Goal: Information Seeking & Learning: Compare options

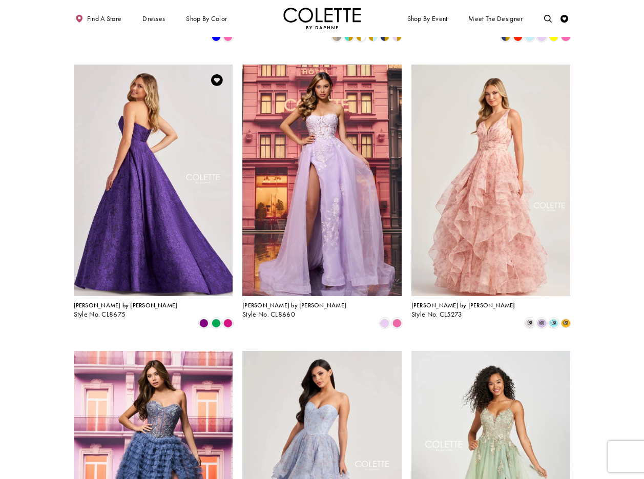
click at [160, 107] on img "Visit Colette by Daphne Style No. CL8675 Page" at bounding box center [153, 181] width 159 height 232
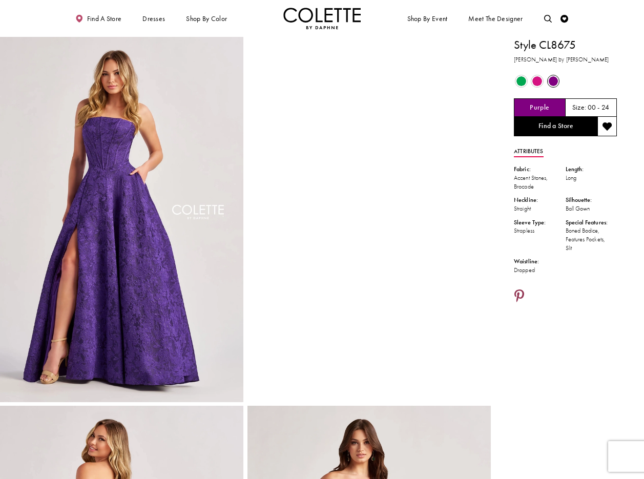
click at [524, 296] on icon "Share using Pinterest - Opens in new tab" at bounding box center [519, 297] width 10 height 14
click at [517, 291] on icon "Share using Pinterest - Opens in new tab" at bounding box center [519, 297] width 10 height 14
click at [516, 293] on icon "Share using Pinterest - Opens in new tab" at bounding box center [519, 297] width 10 height 14
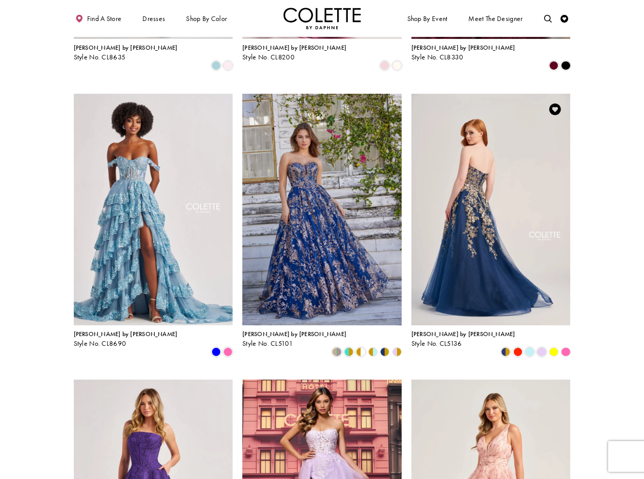
scroll to position [230, 0]
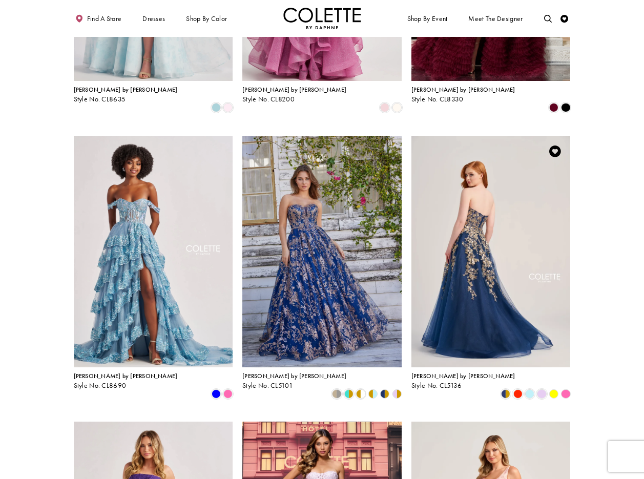
click at [483, 208] on img "Visit Colette by Daphne Style No. CL5136 Page" at bounding box center [490, 252] width 159 height 232
click at [492, 189] on img "Visit Colette by Daphne Style No. CL5136 Page" at bounding box center [490, 252] width 159 height 232
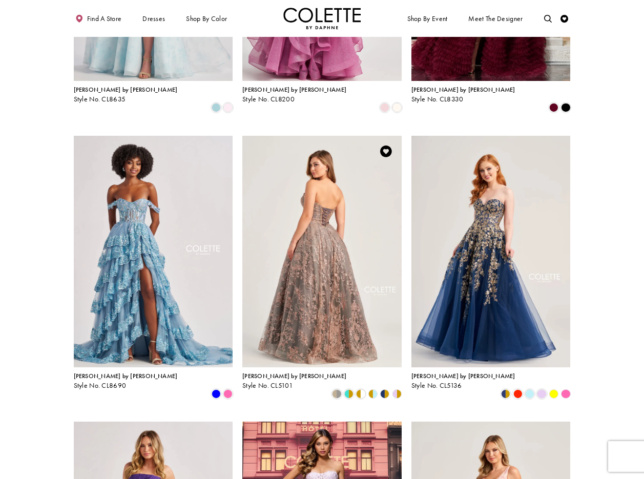
click at [326, 175] on img "Visit Colette by Daphne Style No. CL5101 Page" at bounding box center [321, 252] width 159 height 232
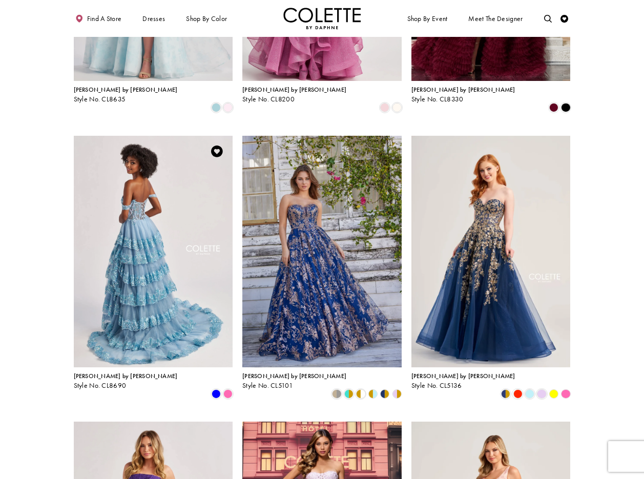
click at [144, 183] on img "Visit Colette by Daphne Style No. CL8690 Page" at bounding box center [153, 252] width 159 height 232
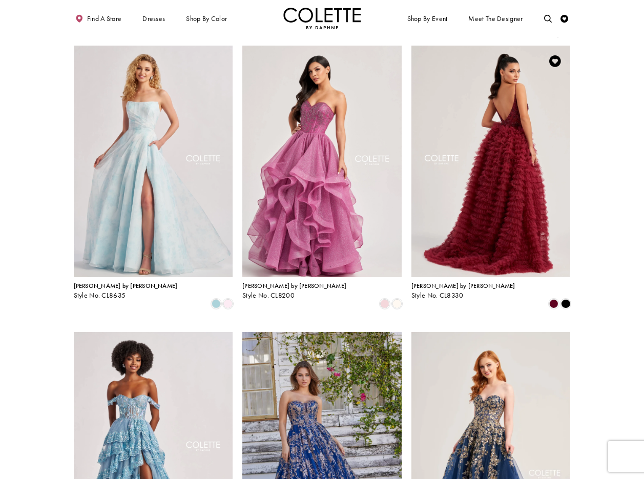
click at [508, 127] on img "Visit Colette by Daphne Style No. CL8330 Page" at bounding box center [490, 162] width 159 height 232
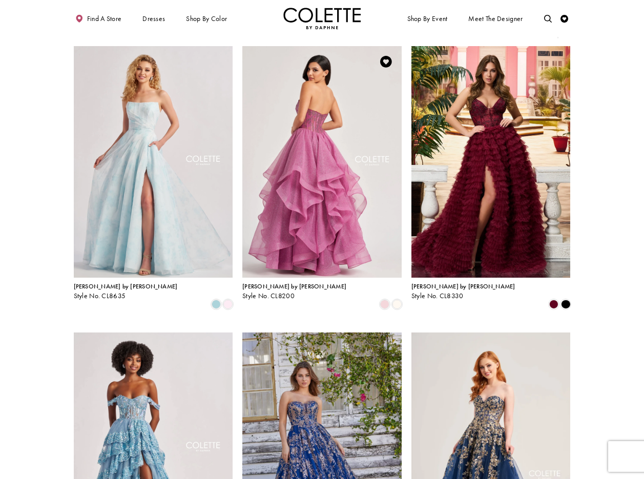
click at [310, 98] on img "Visit Colette by Daphne Style No. CL8200 Page" at bounding box center [321, 162] width 159 height 232
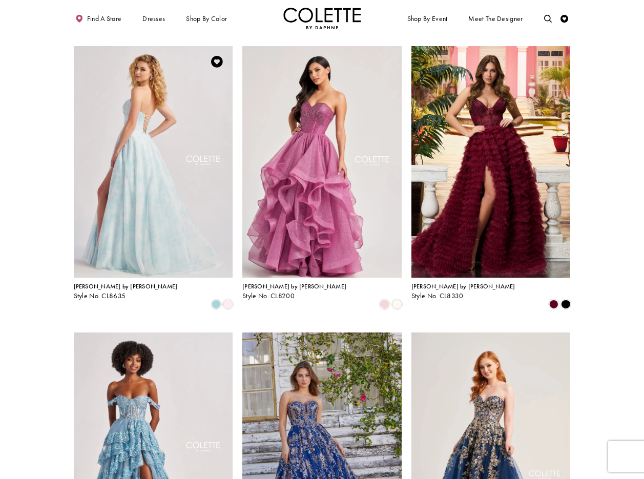
click at [150, 108] on img "Visit Colette by Daphne Style No. CL8635 Page" at bounding box center [153, 162] width 159 height 232
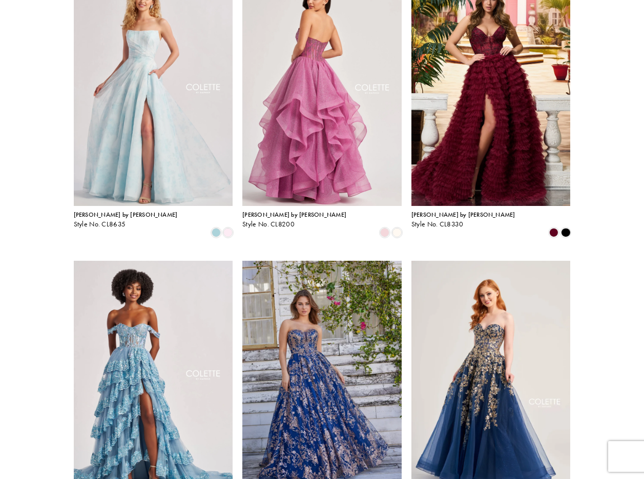
scroll to position [0, 0]
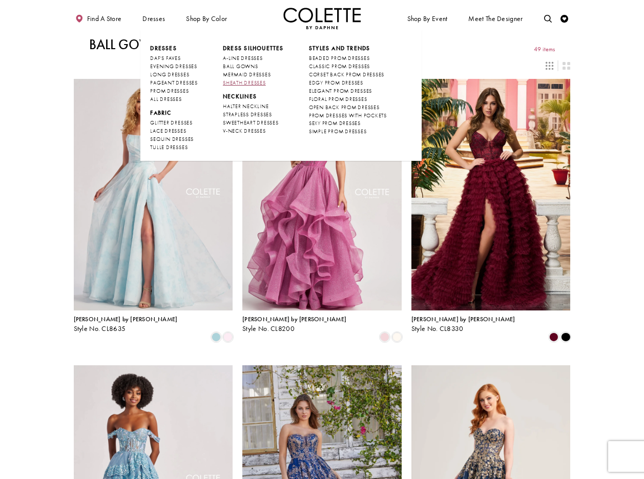
click at [250, 80] on span "SHEATH DRESSES" at bounding box center [244, 82] width 43 height 7
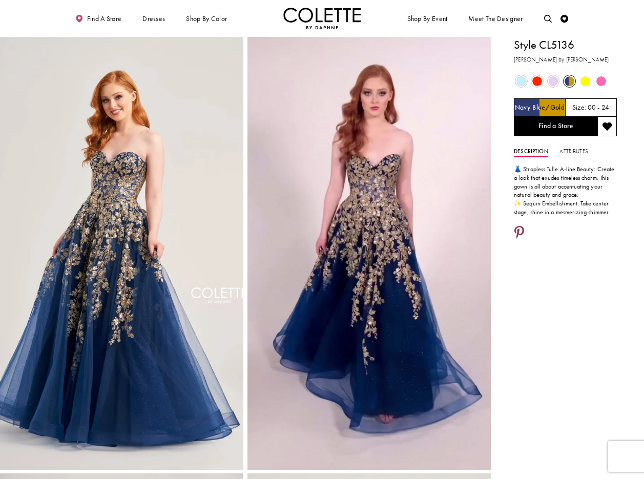
click at [523, 231] on icon "Share using Pinterest - Opens in new tab" at bounding box center [519, 233] width 10 height 14
click at [579, 150] on link "Attributes" at bounding box center [573, 151] width 28 height 11
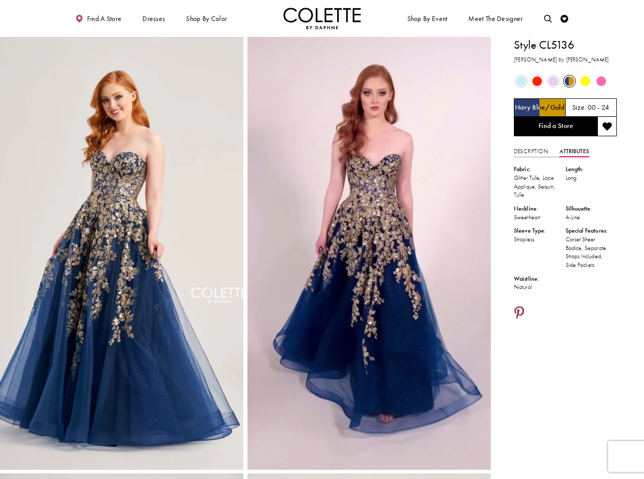
click at [519, 312] on icon "Share using Pinterest - Opens in new tab" at bounding box center [519, 314] width 10 height 14
click at [530, 150] on link "Description" at bounding box center [531, 151] width 34 height 11
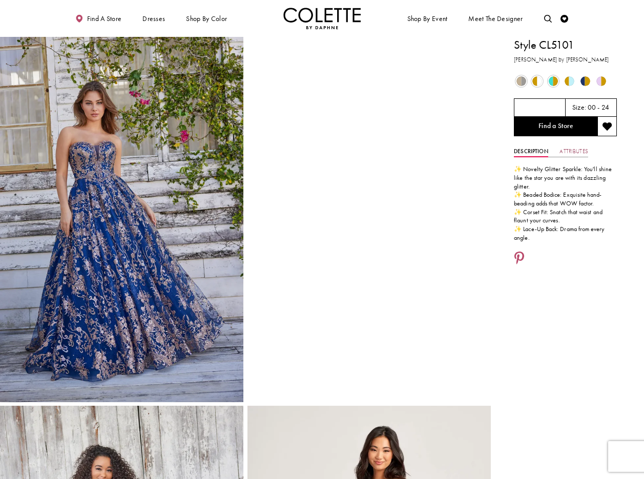
click at [578, 151] on link "Attributes" at bounding box center [573, 151] width 28 height 11
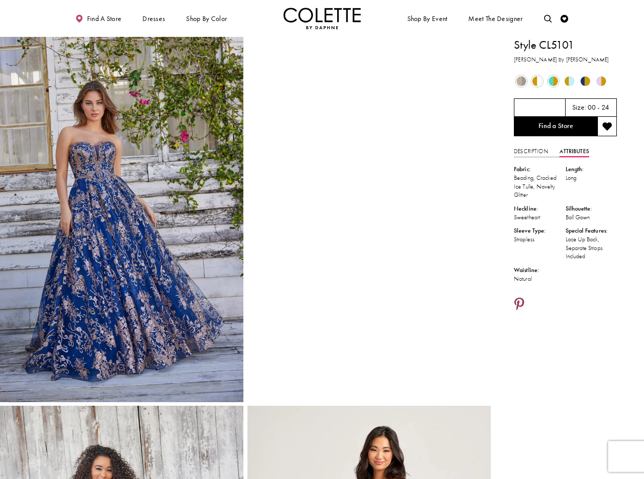
click at [518, 300] on icon "Share using Pinterest - Opens in new tab" at bounding box center [519, 305] width 10 height 14
drag, startPoint x: 523, startPoint y: 302, endPoint x: 529, endPoint y: 304, distance: 6.8
click at [522, 302] on icon "Share using Pinterest - Opens in new tab" at bounding box center [519, 305] width 10 height 14
click at [523, 301] on icon "Share using Pinterest - Opens in new tab" at bounding box center [519, 305] width 10 height 14
click at [604, 79] on span "Product color controls state depends on size chosen" at bounding box center [601, 81] width 10 height 10
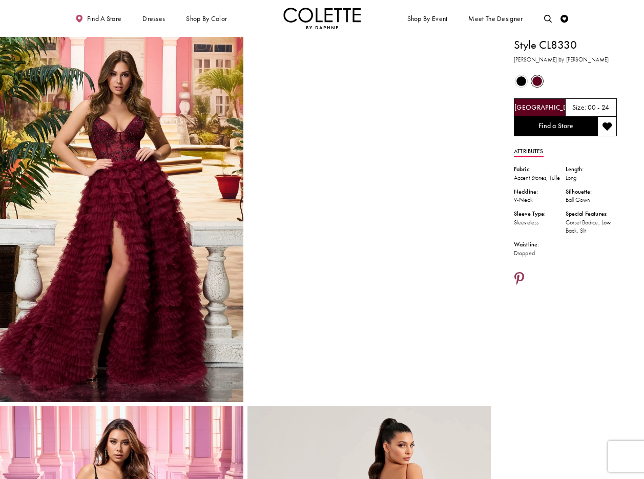
click at [522, 285] on icon "Share using Pinterest - Opens in new tab" at bounding box center [519, 280] width 10 height 14
click at [518, 285] on icon "Share using Pinterest - Opens in new tab" at bounding box center [519, 280] width 10 height 14
click at [520, 285] on icon "Share using Pinterest - Opens in new tab" at bounding box center [519, 280] width 10 height 14
click at [519, 286] on icon "Share using Pinterest - Opens in new tab" at bounding box center [519, 280] width 10 height 14
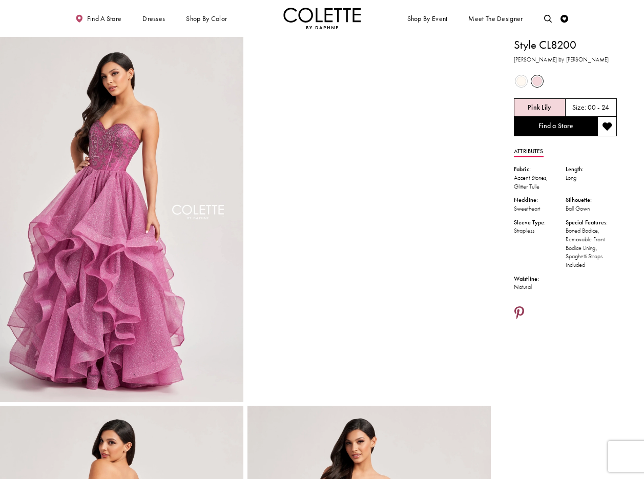
click at [518, 311] on icon "Share using Pinterest - Opens in new tab" at bounding box center [519, 314] width 10 height 14
click at [518, 310] on icon "Share using Pinterest - Opens in new tab" at bounding box center [519, 314] width 10 height 14
click at [517, 312] on icon "Share using Pinterest - Opens in new tab" at bounding box center [519, 314] width 10 height 14
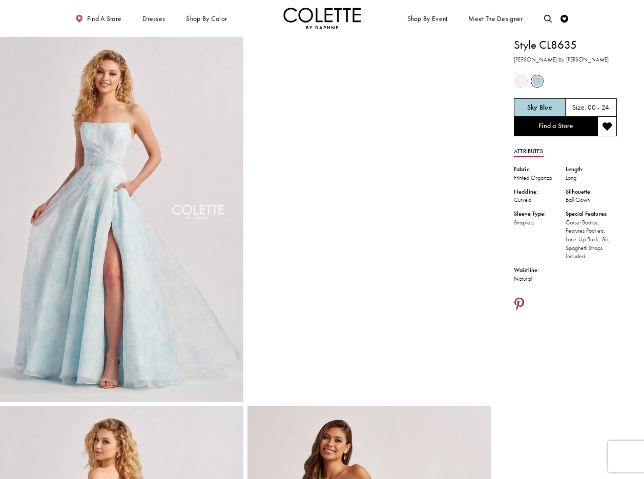
click at [519, 301] on icon "Share using Pinterest - Opens in new tab" at bounding box center [519, 305] width 10 height 14
click at [515, 302] on icon "Share using Pinterest - Opens in new tab" at bounding box center [519, 305] width 10 height 14
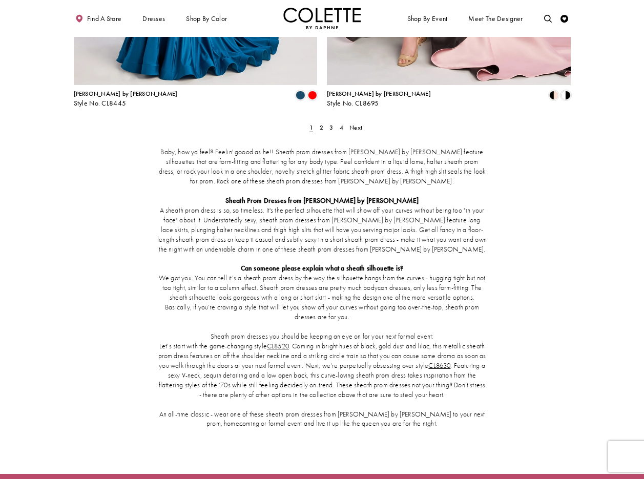
scroll to position [1409, 0]
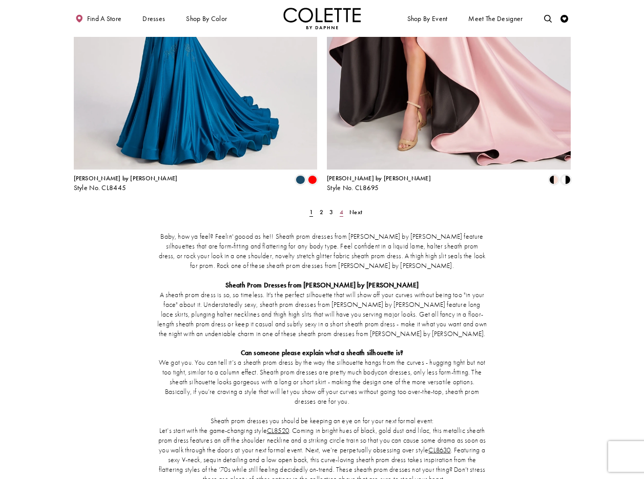
click at [340, 208] on span "4" at bounding box center [342, 212] width 4 height 8
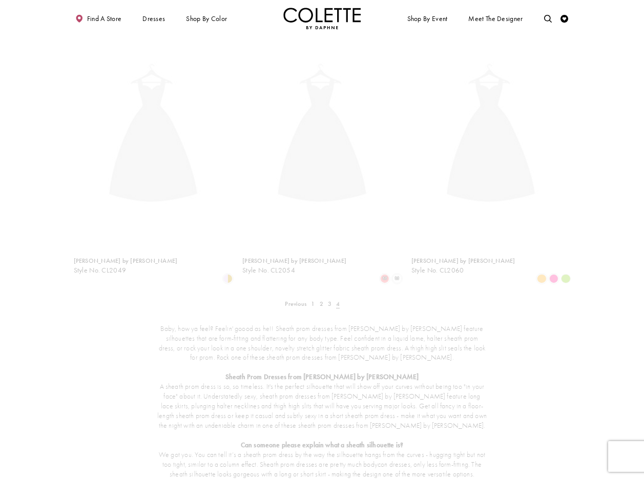
scroll to position [42, 0]
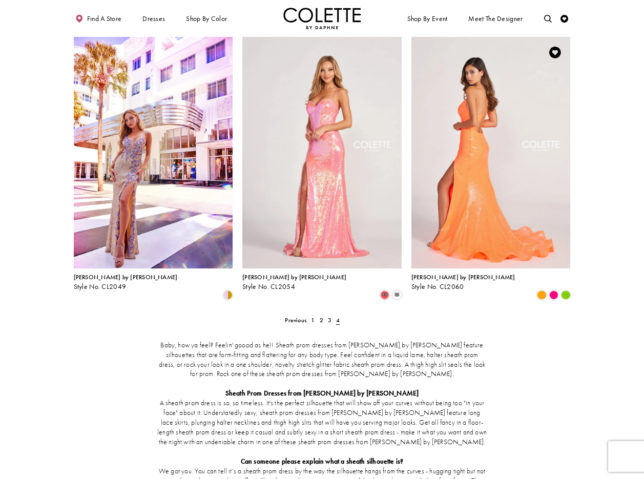
click at [506, 127] on img "Visit Colette by Daphne Style No. CL2060 Page" at bounding box center [490, 153] width 159 height 232
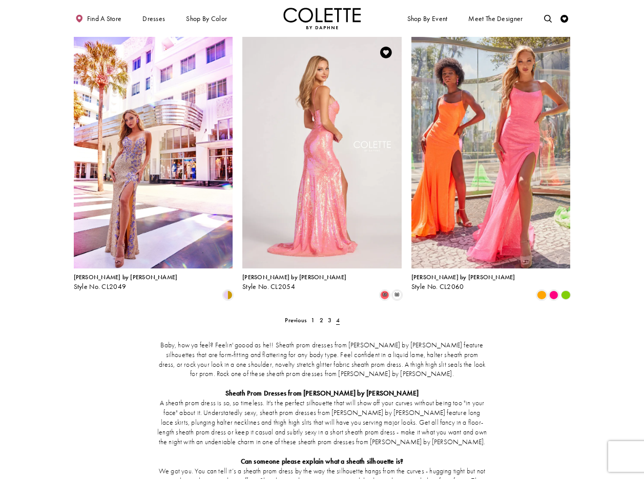
click at [305, 99] on img "Visit Colette by Daphne Style No. CL2054 Page" at bounding box center [321, 153] width 159 height 232
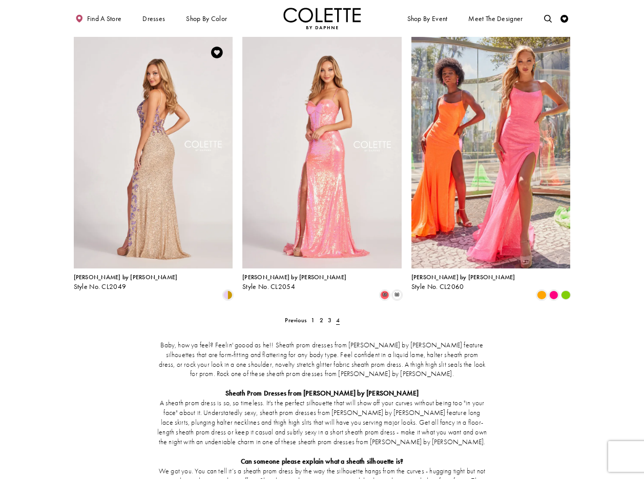
click at [139, 128] on img "Visit Colette by Daphne Style No. CL2049 Page" at bounding box center [153, 153] width 159 height 232
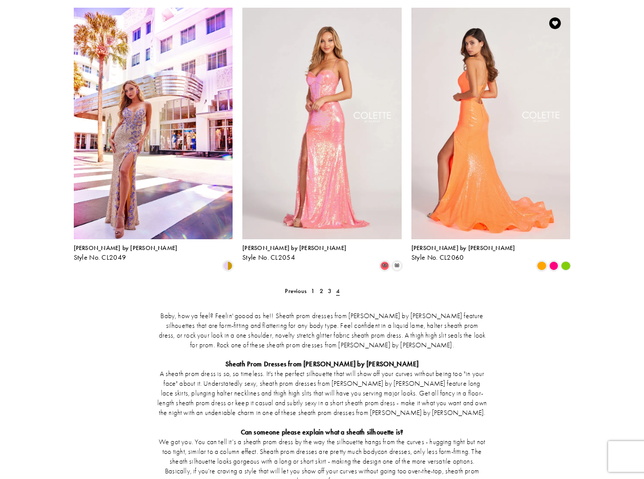
scroll to position [0, 0]
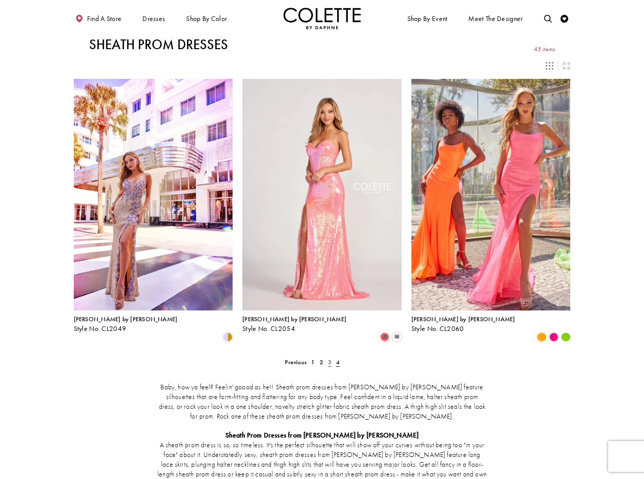
click at [331, 358] on span "3" at bounding box center [330, 362] width 4 height 8
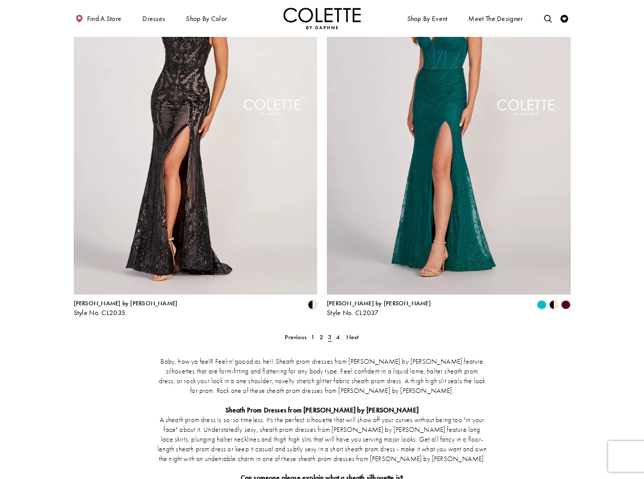
scroll to position [1205, 0]
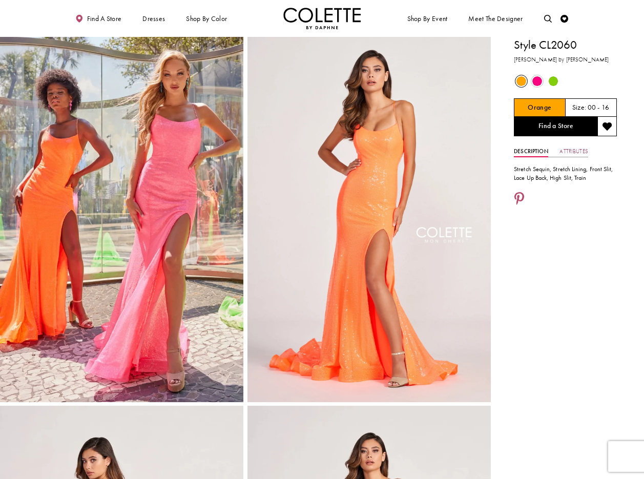
click at [565, 152] on link "Attributes" at bounding box center [573, 151] width 28 height 11
click at [534, 154] on link "Description" at bounding box center [531, 151] width 34 height 11
click at [520, 198] on icon "Share using Pinterest - Opens in new tab" at bounding box center [519, 200] width 10 height 14
click at [523, 199] on icon "Share using Pinterest - Opens in new tab" at bounding box center [519, 200] width 10 height 14
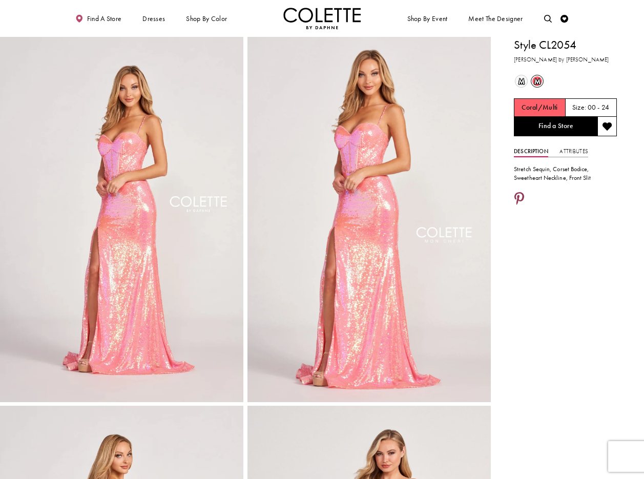
click at [518, 196] on icon "Share using Pinterest - Opens in new tab" at bounding box center [519, 200] width 10 height 14
click at [521, 198] on icon "Share using Pinterest - Opens in new tab" at bounding box center [519, 200] width 10 height 14
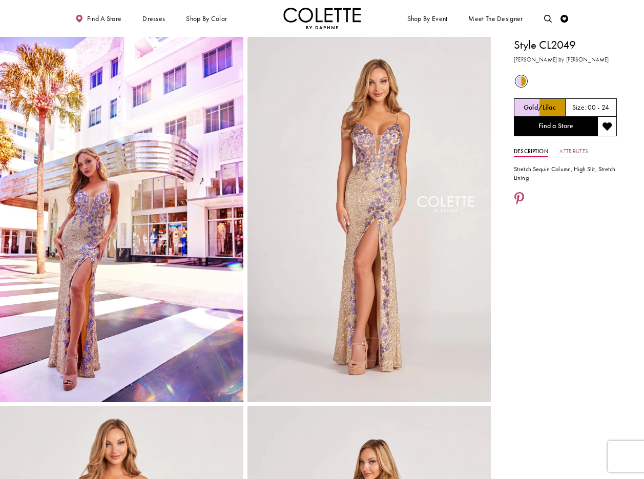
click at [576, 149] on link "Attributes" at bounding box center [573, 151] width 28 height 11
click at [519, 244] on icon "Share using Pinterest - Opens in new tab" at bounding box center [519, 249] width 10 height 14
click at [519, 245] on icon "Share using Pinterest - Opens in new tab" at bounding box center [519, 249] width 10 height 14
click at [517, 246] on icon "Share using Pinterest - Opens in new tab" at bounding box center [519, 249] width 10 height 14
